Goal: Task Accomplishment & Management: Complete application form

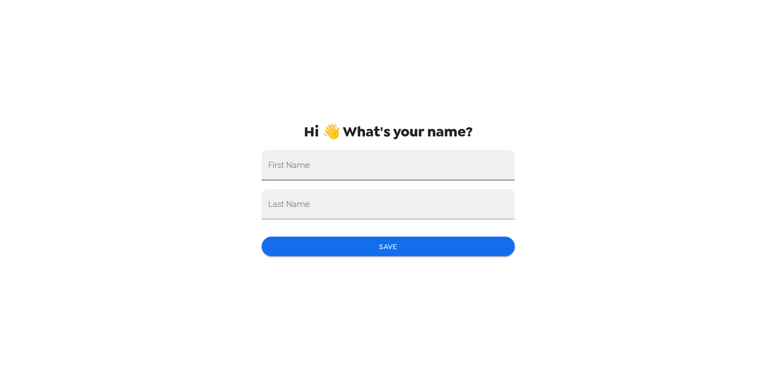
click at [400, 177] on input "First Name" at bounding box center [388, 165] width 253 height 30
type input "[PERSON_NAME]"
type input "Puffer"
click at [347, 253] on button "Save" at bounding box center [388, 246] width 253 height 20
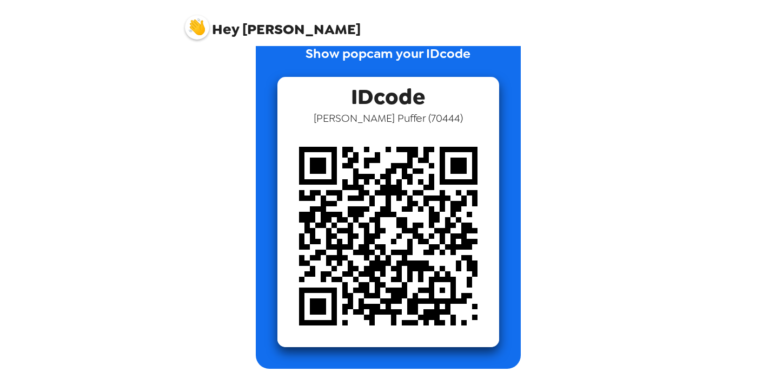
scroll to position [37, 0]
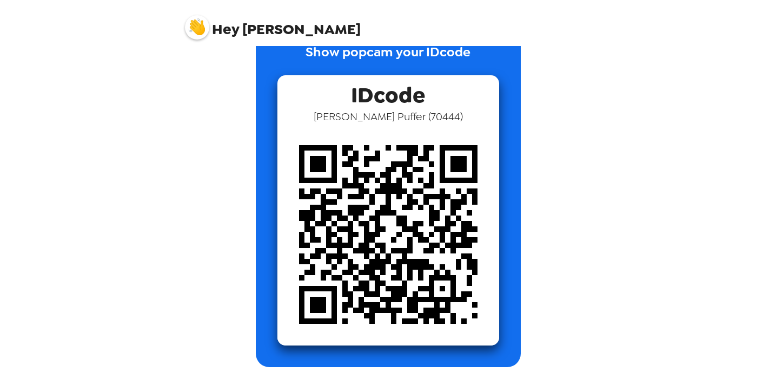
click at [359, 244] on img at bounding box center [388, 234] width 222 height 222
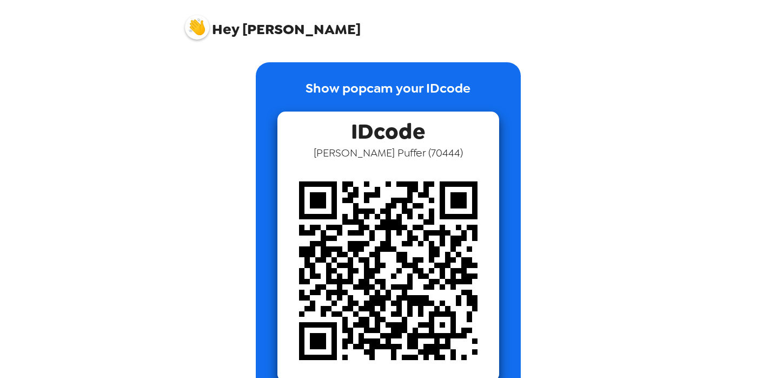
click at [419, 96] on p "Show popcam your IDcode" at bounding box center [388, 94] width 165 height 33
